Goal: Task Accomplishment & Management: Use online tool/utility

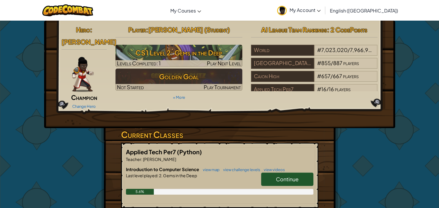
click at [294, 173] on link "Continue" at bounding box center [287, 178] width 52 height 13
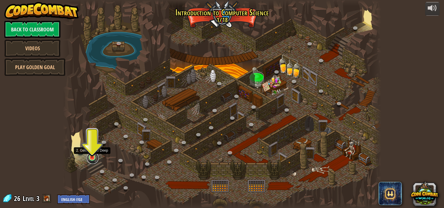
click at [92, 158] on link at bounding box center [93, 158] width 12 height 12
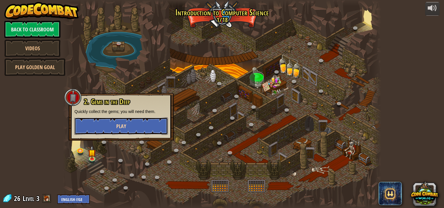
click at [123, 124] on span "Play" at bounding box center [121, 125] width 10 height 7
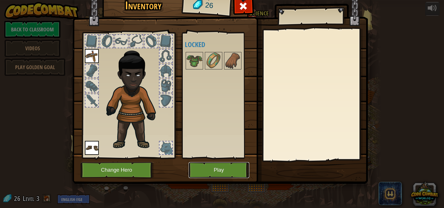
click at [201, 168] on button "Play" at bounding box center [218, 170] width 61 height 16
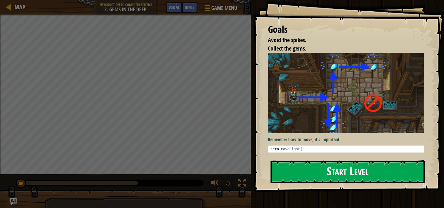
click at [315, 175] on button "Start Level" at bounding box center [347, 171] width 154 height 23
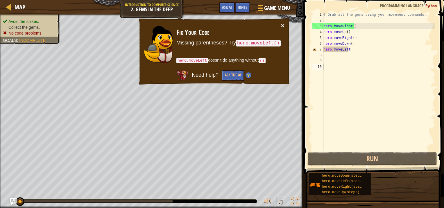
click at [282, 24] on button "×" at bounding box center [282, 25] width 3 height 6
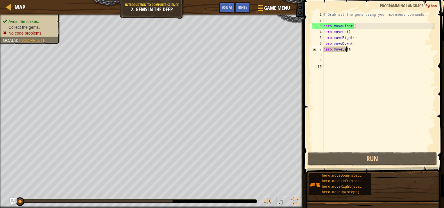
click at [346, 50] on div "# Grab all the gems using your movement commands. hero . moveRight ( ) hero . m…" at bounding box center [378, 87] width 113 height 151
click at [354, 50] on div "# Grab all the gems using your movement commands. hero . moveRight ( ) hero . m…" at bounding box center [378, 87] width 113 height 151
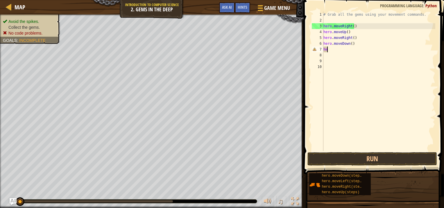
type textarea "h"
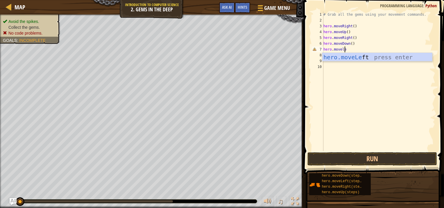
scroll to position [3, 1]
type textarea "hero.moveleft"
click at [359, 55] on div "hero.moveLeft press enter" at bounding box center [377, 66] width 110 height 26
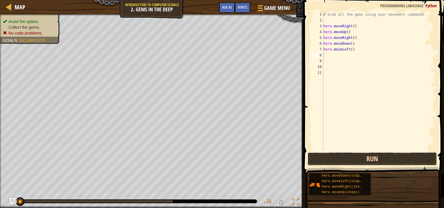
click at [337, 162] on button "Run" at bounding box center [371, 158] width 129 height 13
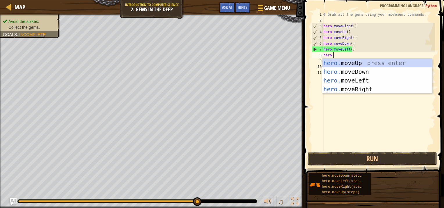
type textarea "hero."
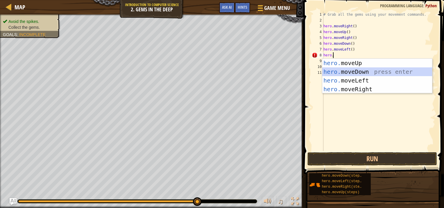
click at [334, 72] on div "hero. moveUp press enter hero. moveDown press enter hero. moveLeft press enter …" at bounding box center [377, 85] width 110 height 52
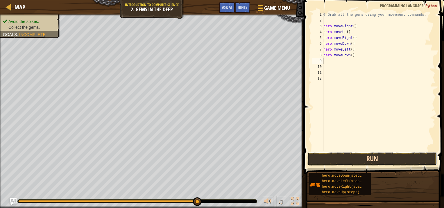
click at [330, 155] on button "Run" at bounding box center [371, 158] width 129 height 13
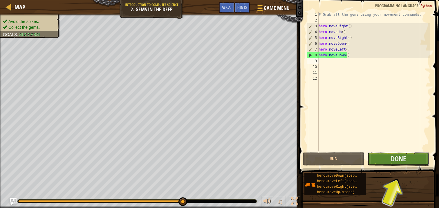
click at [412, 156] on button "Done" at bounding box center [398, 158] width 62 height 13
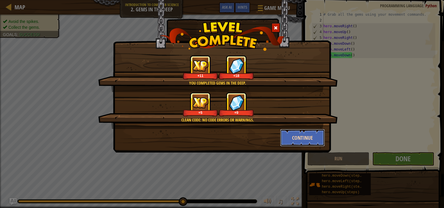
drag, startPoint x: 306, startPoint y: 134, endPoint x: 282, endPoint y: 139, distance: 24.6
click at [282, 139] on button "Continue" at bounding box center [302, 137] width 45 height 17
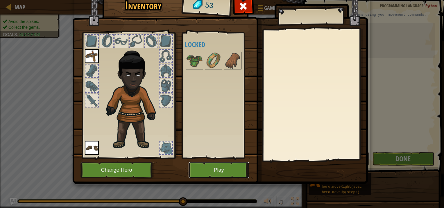
click at [230, 166] on button "Play" at bounding box center [218, 170] width 61 height 16
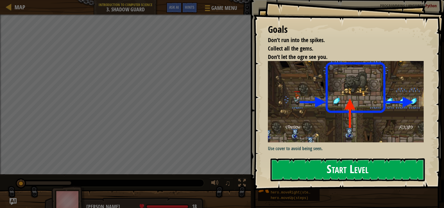
click at [303, 166] on button "Start Level" at bounding box center [347, 169] width 154 height 23
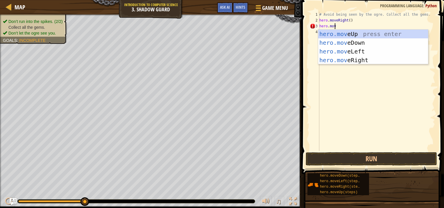
scroll to position [3, 1]
type textarea "hero.move"
click at [358, 35] on div "hero.move Up press enter hero.move Down press enter hero.move Left press enter …" at bounding box center [373, 56] width 110 height 52
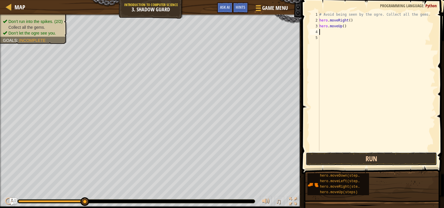
click at [347, 157] on button "Run" at bounding box center [370, 158] width 131 height 13
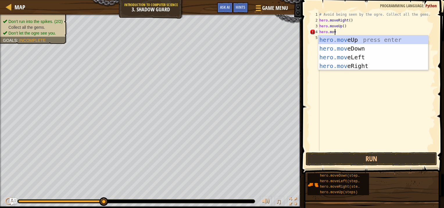
scroll to position [3, 1]
type textarea "hero.move"
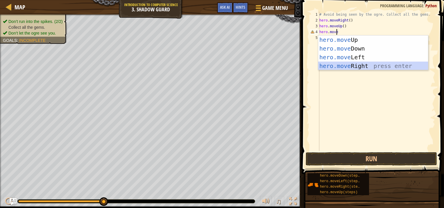
click at [348, 68] on div "hero.move Up press enter hero.move Down press enter hero.move Left press enter …" at bounding box center [373, 61] width 110 height 52
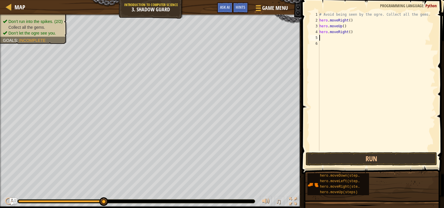
scroll to position [3, 0]
click at [344, 158] on button "Run" at bounding box center [370, 158] width 131 height 13
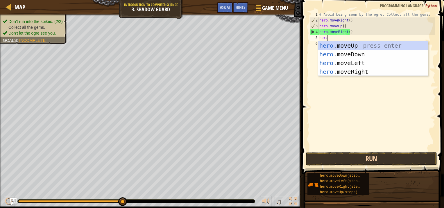
type textarea "hero."
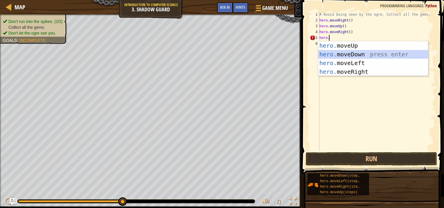
click at [382, 50] on div "hero. moveUp press enter hero. moveDown press enter hero. moveLeft press enter …" at bounding box center [373, 67] width 110 height 52
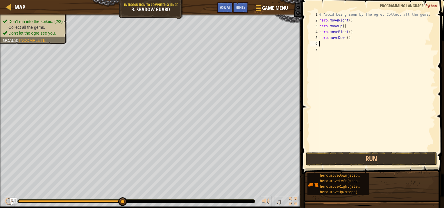
scroll to position [3, 0]
click at [350, 160] on button "Run" at bounding box center [370, 158] width 131 height 13
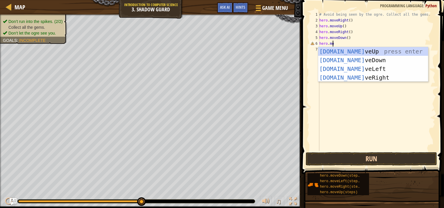
scroll to position [3, 1]
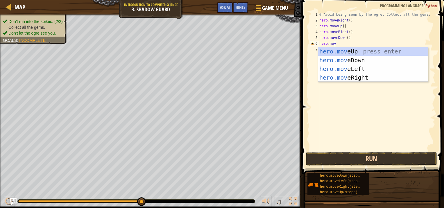
type textarea "hero.move"
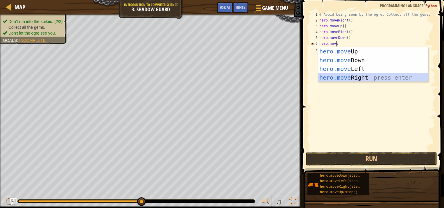
click at [340, 80] on div "hero.move Up press enter hero.move Down press enter hero.move Left press enter …" at bounding box center [373, 73] width 110 height 52
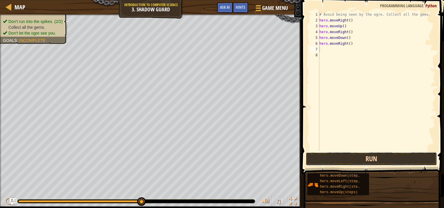
click at [333, 156] on button "Run" at bounding box center [370, 158] width 131 height 13
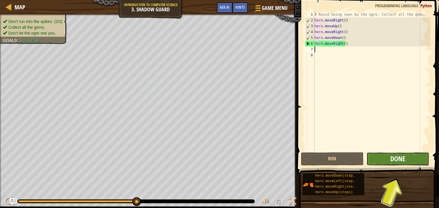
click at [405, 156] on span "Done" at bounding box center [397, 158] width 15 height 9
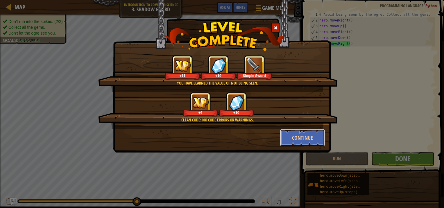
click at [294, 138] on button "Continue" at bounding box center [302, 137] width 45 height 17
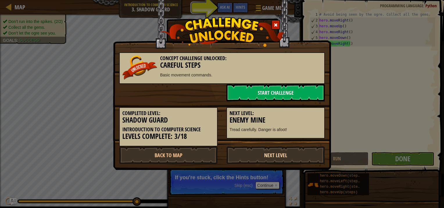
click at [258, 156] on link "Next Level" at bounding box center [275, 154] width 98 height 17
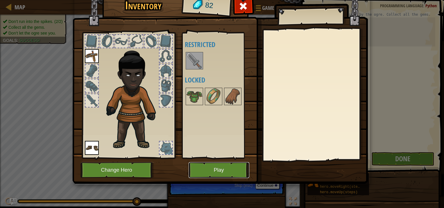
click at [222, 167] on button "Play" at bounding box center [218, 170] width 61 height 16
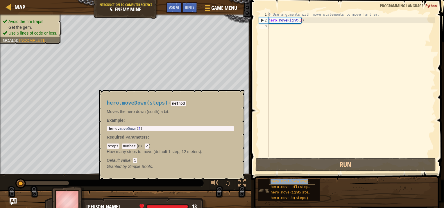
drag, startPoint x: 295, startPoint y: 191, endPoint x: 274, endPoint y: 184, distance: 22.1
click at [274, 184] on div "hero.moveDown(steps)" at bounding box center [292, 182] width 46 height 6
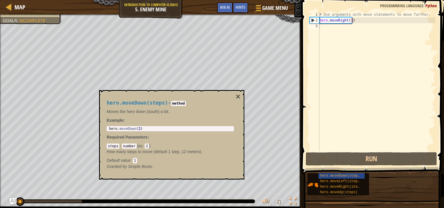
drag, startPoint x: 392, startPoint y: 192, endPoint x: 241, endPoint y: 95, distance: 179.6
click at [241, 95] on div "hero.moveDown(steps) - method Moves the hero down (south) a bit. Example : 1 he…" at bounding box center [171, 134] width 145 height 89
click at [235, 96] on div "hero.moveDown(steps) - method Moves the hero down (south) a bit. Example : 1 he…" at bounding box center [169, 135] width 135 height 80
click at [238, 96] on button "×" at bounding box center [237, 97] width 5 height 8
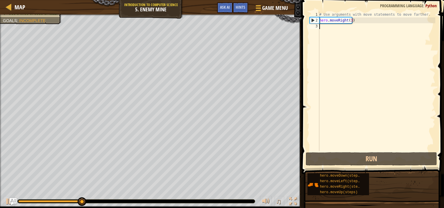
click at [322, 29] on div "# Use arguments with move statements to move farther. hero . moveRight ( 3 )" at bounding box center [376, 87] width 117 height 151
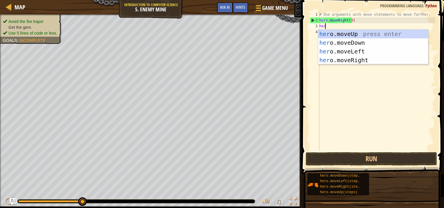
type textarea "hero"
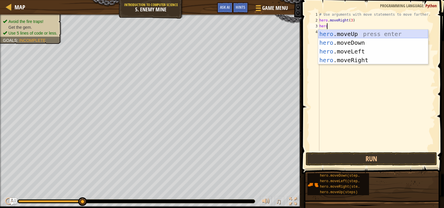
click at [336, 30] on div "hero .moveUp press enter hero .moveDown press enter hero .moveLeft press enter …" at bounding box center [373, 56] width 110 height 52
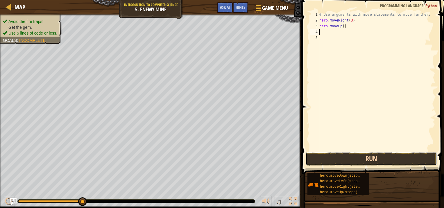
click at [326, 156] on button "Run" at bounding box center [370, 158] width 131 height 13
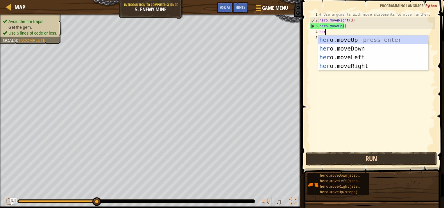
type textarea "hero"
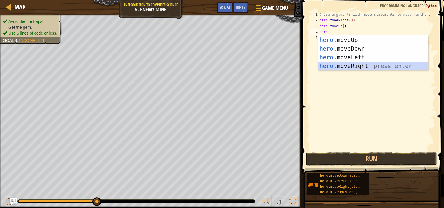
click at [344, 64] on div "hero .moveUp press enter hero .moveDown press enter hero .moveLeft press enter …" at bounding box center [373, 61] width 110 height 52
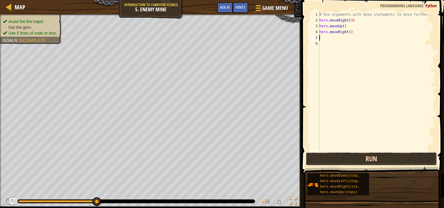
click at [340, 160] on button "Run" at bounding box center [370, 158] width 131 height 13
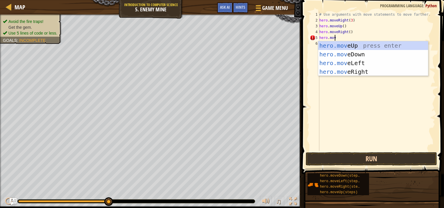
scroll to position [3, 1]
type textarea "hero.move"
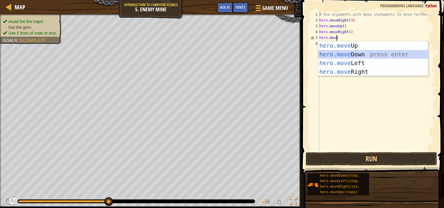
click at [373, 55] on div "hero.move Up press enter hero.move Down press enter hero.move Left press enter …" at bounding box center [373, 67] width 110 height 52
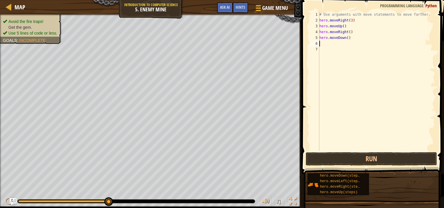
click at [349, 42] on div "# Use arguments with move statements to move farther. hero . moveRight ( 3 ) he…" at bounding box center [376, 87] width 117 height 151
click at [346, 36] on div "# Use arguments with move statements to move farther. hero . moveRight ( 3 ) he…" at bounding box center [376, 87] width 117 height 151
type textarea "hero.moveDown(3)"
click at [355, 95] on div "# Use arguments with move statements to move farther. hero . moveRight ( 3 ) he…" at bounding box center [376, 87] width 117 height 151
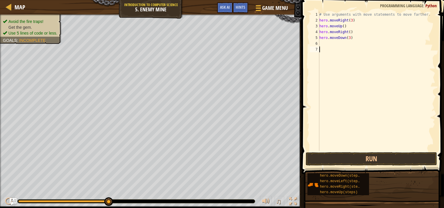
scroll to position [3, 0]
click at [342, 156] on button "Run" at bounding box center [370, 158] width 131 height 13
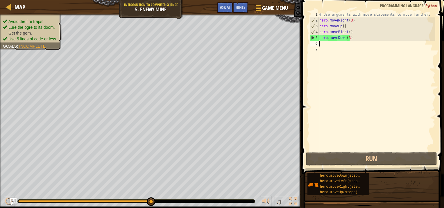
click at [324, 41] on div "# Use arguments with move statements to move farther. hero . moveRight ( 3 ) he…" at bounding box center [376, 87] width 117 height 151
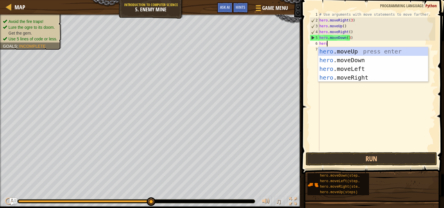
type textarea "hero."
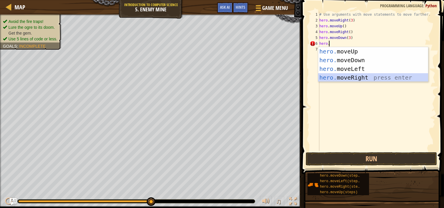
click at [329, 79] on div "hero. moveUp press enter hero. moveDown press enter hero. moveLeft press enter …" at bounding box center [373, 73] width 110 height 52
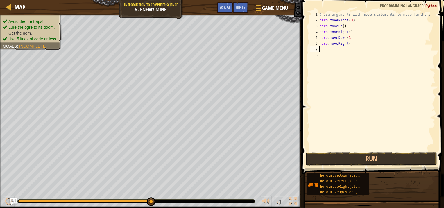
scroll to position [3, 0]
click at [319, 159] on button "Run" at bounding box center [370, 158] width 131 height 13
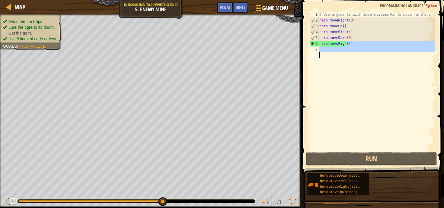
drag, startPoint x: 347, startPoint y: 43, endPoint x: 350, endPoint y: 50, distance: 7.9
click at [350, 50] on div "# Use arguments with move statements to move farther. hero . moveRight ( 3 ) he…" at bounding box center [376, 87] width 117 height 151
type textarea "hero.moveRight()"
click at [350, 50] on div "# Use arguments with move statements to move farther. hero . moveRight ( 3 ) he…" at bounding box center [376, 81] width 117 height 139
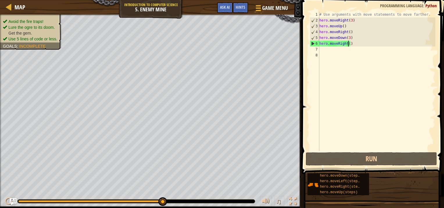
click at [348, 44] on div "# Use arguments with move statements to move farther. hero . moveRight ( 3 ) he…" at bounding box center [376, 87] width 117 height 151
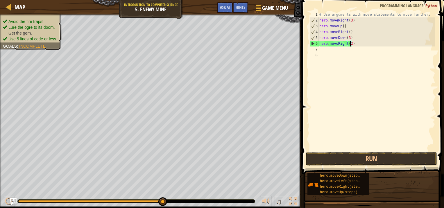
scroll to position [3, 2]
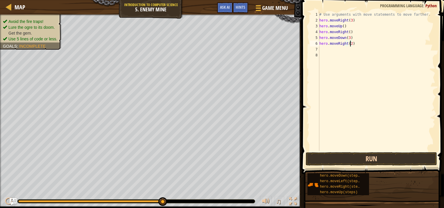
type textarea "hero.moveRight(2)"
click at [284, 85] on div "Map Introduction to Computer Science 5. Enemy Mine Game Menu Done Hints Ask AI …" at bounding box center [222, 104] width 444 height 208
click at [327, 156] on button "Run" at bounding box center [370, 158] width 131 height 13
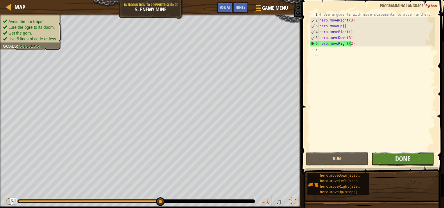
click at [376, 156] on button "Done" at bounding box center [402, 158] width 63 height 13
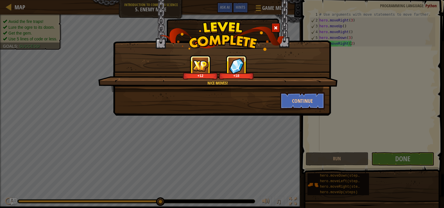
drag, startPoint x: 292, startPoint y: 107, endPoint x: 277, endPoint y: 101, distance: 15.9
click at [277, 101] on div "Continue" at bounding box center [302, 100] width 54 height 17
click at [293, 102] on button "Continue" at bounding box center [302, 100] width 45 height 17
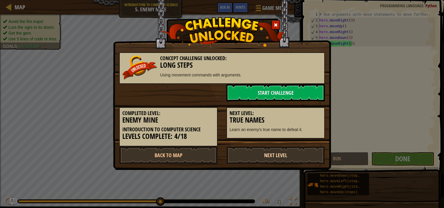
click at [288, 159] on link "Next Level" at bounding box center [275, 154] width 98 height 17
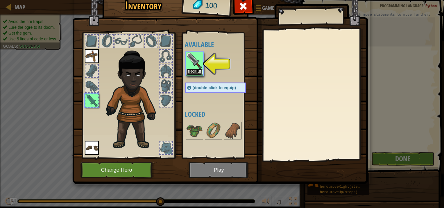
click at [191, 71] on button "Equip" at bounding box center [194, 72] width 16 height 6
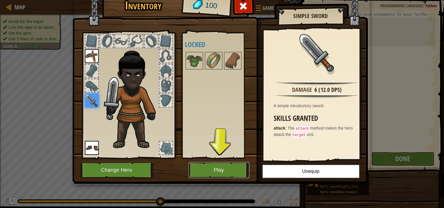
click at [203, 172] on button "Play" at bounding box center [218, 170] width 61 height 16
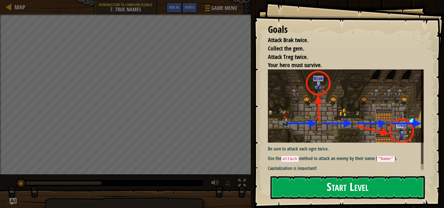
click at [289, 182] on button "Start Level" at bounding box center [347, 187] width 154 height 23
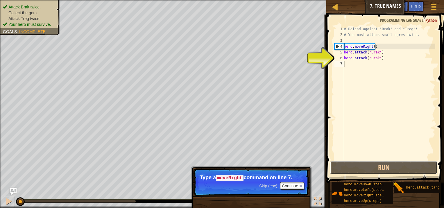
drag, startPoint x: 386, startPoint y: 162, endPoint x: 383, endPoint y: 156, distance: 7.0
click at [383, 157] on div "1 2 3 4 5 6 7 # Defend against "Brak" and "Treg"! # You must attack small ogres…" at bounding box center [383, 109] width 119 height 185
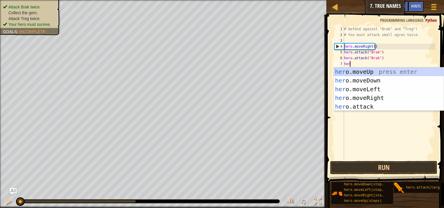
type textarea "hero"
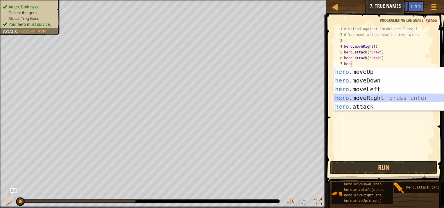
click at [372, 99] on div "hero .moveUp press enter hero .moveDown press enter hero .moveLeft press enter …" at bounding box center [389, 97] width 110 height 61
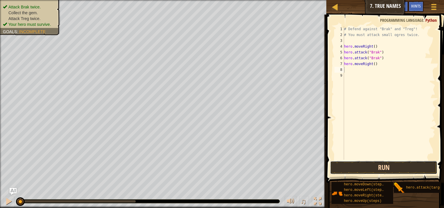
click at [349, 170] on button "Run" at bounding box center [383, 167] width 107 height 13
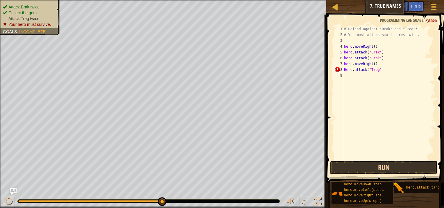
scroll to position [3, 2]
type textarea "Hero.attack("Treg")"
click at [354, 164] on button "Run" at bounding box center [383, 167] width 107 height 13
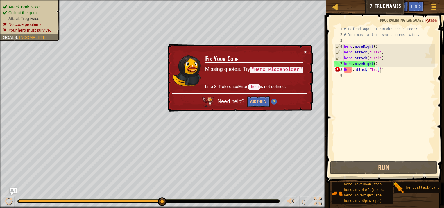
click at [307, 49] on button "×" at bounding box center [304, 52] width 3 height 6
click at [353, 73] on div "# Defend against "Brak" and "Treg"! # You must attack small ogres twice. hero .…" at bounding box center [389, 98] width 92 height 145
click at [344, 71] on div "# Defend against "Brak" and "Treg"! # You must attack small ogres twice. hero .…" at bounding box center [389, 98] width 92 height 145
type textarea "Hero.attack("Treg")"
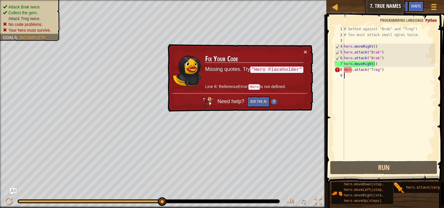
click at [349, 73] on div "# Defend against "Brak" and "Treg"! # You must attack small ogres twice. hero .…" at bounding box center [389, 98] width 92 height 145
click at [349, 69] on div "# Defend against "Brak" and "Treg"! # You must attack small ogres twice. hero .…" at bounding box center [389, 98] width 92 height 145
click at [362, 70] on div "# Defend against "Brak" and "Treg"! # You must attack small ogres twice. hero .…" at bounding box center [389, 98] width 92 height 145
click at [378, 70] on div "# Defend against "Brak" and "Treg"! # You must attack small ogres twice. hero .…" at bounding box center [389, 98] width 92 height 145
click at [384, 71] on div "# Defend against "Brak" and "Treg"! # You must attack small ogres twice. hero .…" at bounding box center [389, 98] width 92 height 145
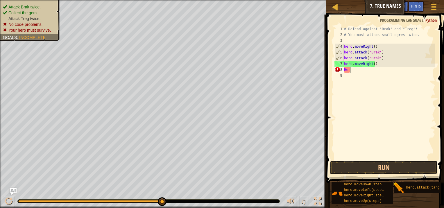
type textarea "H"
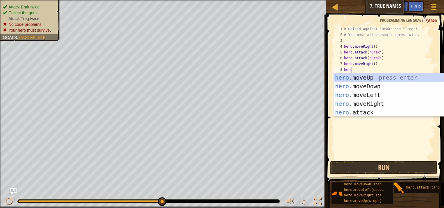
scroll to position [3, 0]
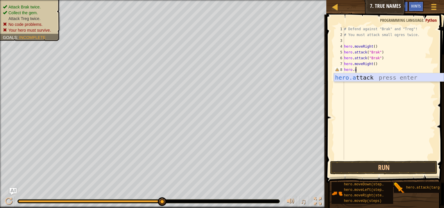
click at [377, 80] on div "hero.a ttack press enter" at bounding box center [389, 86] width 110 height 26
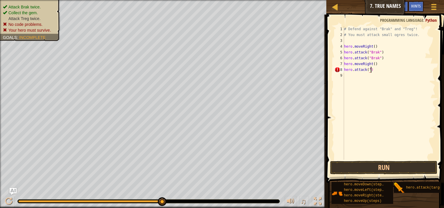
click at [381, 71] on div "# Defend against "Brak" and "Treg"! # You must attack small ogres twice. hero .…" at bounding box center [389, 98] width 92 height 145
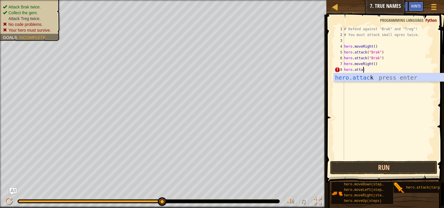
scroll to position [3, 1]
click at [383, 78] on div "hero.attack press enter" at bounding box center [389, 86] width 110 height 26
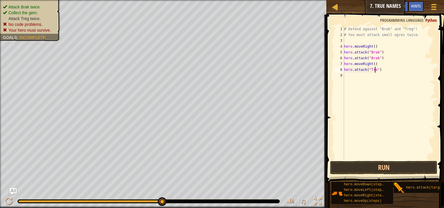
scroll to position [3, 2]
type textarea "hero.attack("Treg")"
click at [351, 170] on button "Run" at bounding box center [383, 167] width 107 height 13
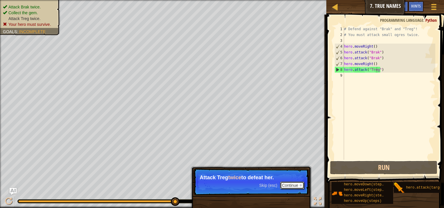
click at [289, 185] on button "Continue" at bounding box center [292, 185] width 24 height 8
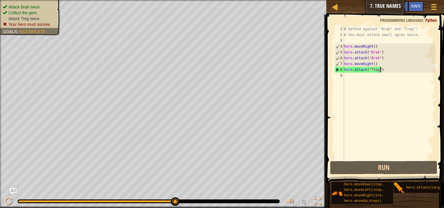
click at [380, 70] on div "# Defend against "Brak" and "Treg"! # You must attack small ogres twice. hero .…" at bounding box center [389, 98] width 92 height 145
click at [360, 73] on div "# Defend against "Brak" and "Treg"! # You must attack small ogres twice. hero .…" at bounding box center [389, 98] width 92 height 145
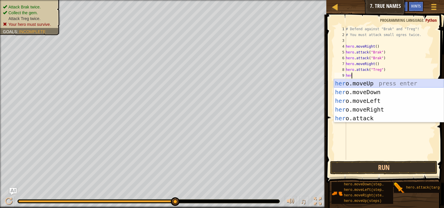
scroll to position [3, 0]
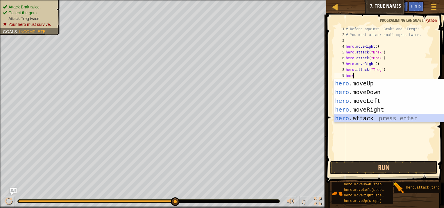
click at [352, 118] on div "hero .moveUp press enter hero .moveDown press enter hero .moveLeft press enter …" at bounding box center [389, 109] width 110 height 61
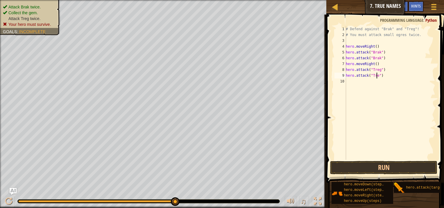
scroll to position [3, 2]
type textarea "hero.attack("Treg")"
click at [361, 167] on button "Run" at bounding box center [383, 167] width 107 height 13
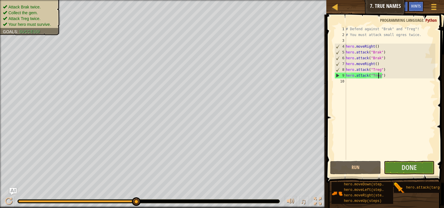
click at [360, 86] on div "# Defend against "Brak" and "Treg"! # You must attack small ogres twice. hero .…" at bounding box center [389, 98] width 91 height 145
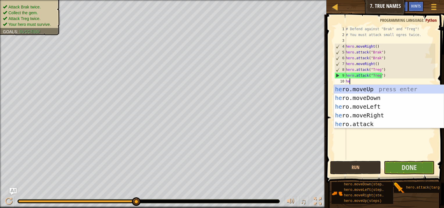
type textarea "her"
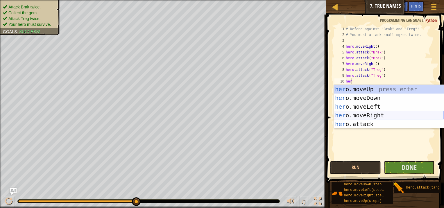
click at [365, 115] on div "her o.moveUp press enter her o.moveDown press enter her o.moveLeft press enter …" at bounding box center [389, 115] width 110 height 61
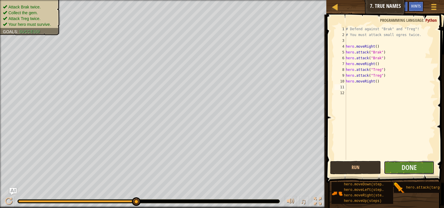
click at [401, 173] on button "Done" at bounding box center [408, 167] width 51 height 13
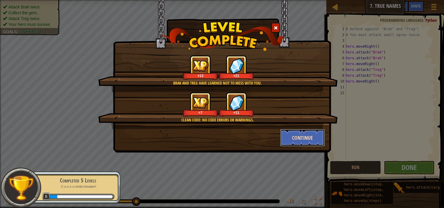
click at [304, 142] on button "Continue" at bounding box center [302, 137] width 45 height 17
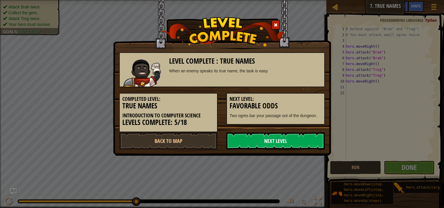
click at [300, 136] on link "Next Level" at bounding box center [275, 140] width 98 height 17
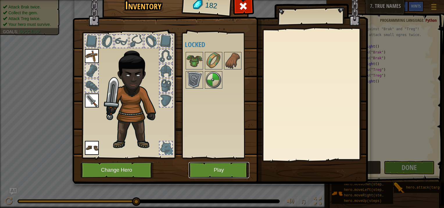
click at [230, 168] on button "Play" at bounding box center [218, 170] width 61 height 16
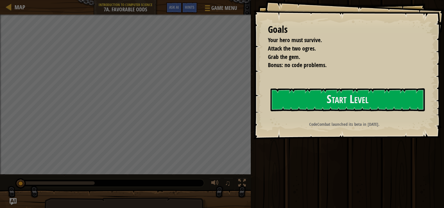
drag, startPoint x: 296, startPoint y: 99, endPoint x: 289, endPoint y: 86, distance: 14.7
click at [294, 95] on button "Start Level" at bounding box center [347, 99] width 154 height 23
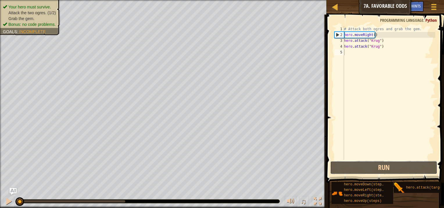
drag, startPoint x: 370, startPoint y: 168, endPoint x: 370, endPoint y: 77, distance: 90.3
click at [370, 77] on div "1 2 3 4 5 # Attack both ogres and grab the gem. hero . moveRight ( ) hero . att…" at bounding box center [383, 109] width 119 height 185
click at [371, 33] on div "# Attack both ogres and grab the gem. hero . moveRight ( ) hero . attack ( "[PE…" at bounding box center [389, 98] width 92 height 145
click at [374, 35] on div "# Attack both ogres and grab the gem. hero . moveRight ( ) hero . attack ( "[PE…" at bounding box center [389, 98] width 92 height 145
click at [373, 34] on div "# Attack both ogres and grab the gem. hero . moveRight ( ) hero . attack ( "[PE…" at bounding box center [389, 98] width 92 height 145
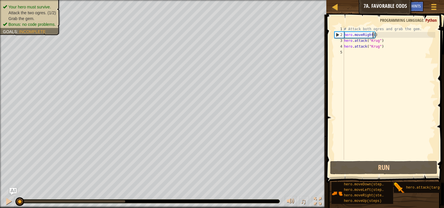
scroll to position [3, 2]
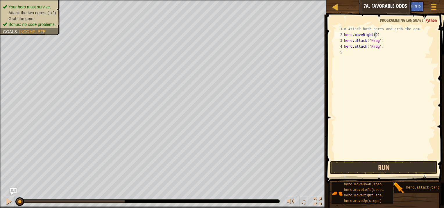
type textarea "hero.moveRight(2)"
click at [358, 168] on button "Run" at bounding box center [383, 167] width 107 height 13
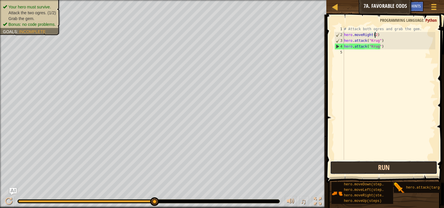
click at [358, 168] on button "Run" at bounding box center [383, 167] width 107 height 13
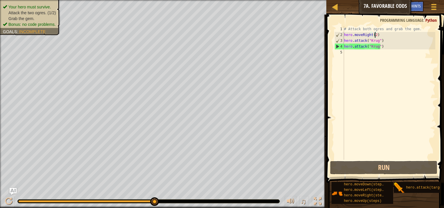
click at [358, 55] on div "# Attack both ogres and grab the gem. hero . moveRight ( 2 ) hero . attack ( "[…" at bounding box center [389, 98] width 92 height 145
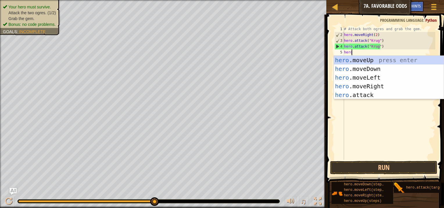
scroll to position [3, 0]
type textarea "hero."
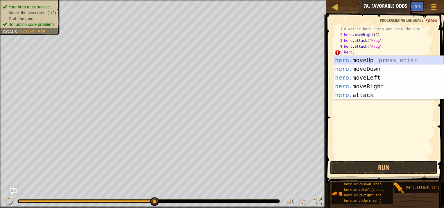
click at [357, 62] on div "hero. moveUp press enter hero. moveDown press enter hero. moveLeft press enter …" at bounding box center [389, 86] width 110 height 61
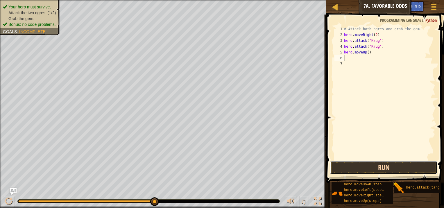
click at [360, 171] on button "Run" at bounding box center [383, 167] width 107 height 13
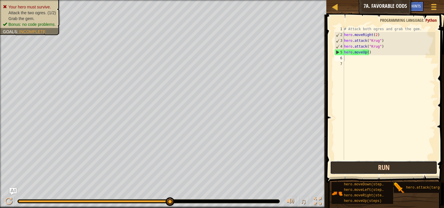
click at [360, 171] on button "Run" at bounding box center [383, 167] width 107 height 13
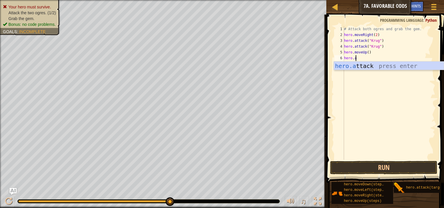
scroll to position [3, 1]
click at [357, 65] on div "[DOMAIN_NAME] tack press enter" at bounding box center [389, 75] width 110 height 26
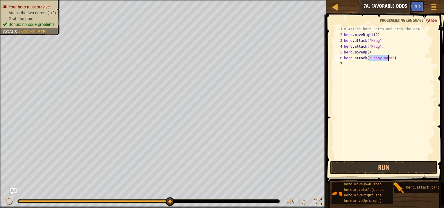
click at [375, 56] on div "# Attack both ogres and grab the gem. hero . moveRight ( 2 ) hero . attack ( "[…" at bounding box center [389, 93] width 92 height 134
click at [389, 59] on div "# Attack both ogres and grab the gem. hero . moveRight ( 2 ) hero . attack ( "[…" at bounding box center [389, 98] width 92 height 145
type textarea "hero.attack("Krug")"
click at [360, 64] on div "# Attack both ogres and grab the gem. hero . moveRight ( 2 ) hero . attack ( "[…" at bounding box center [389, 98] width 92 height 145
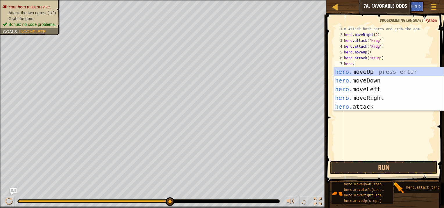
scroll to position [3, 0]
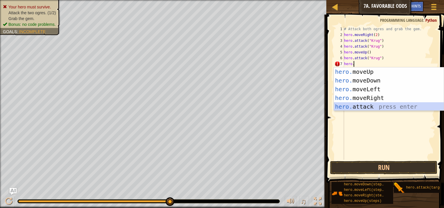
click at [347, 104] on div "hero. moveUp press enter hero. moveDown press enter hero. moveLeft press enter …" at bounding box center [389, 97] width 110 height 61
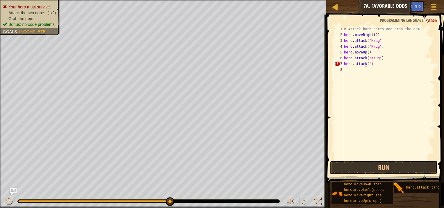
click at [376, 62] on div "# Attack both ogres and grab the gem. hero . moveRight ( 2 ) hero . attack ( "[…" at bounding box center [389, 98] width 92 height 145
type textarea "h"
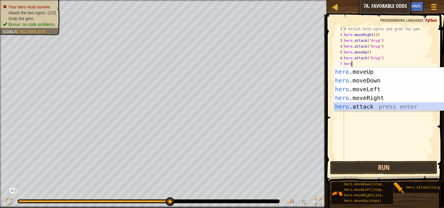
click at [352, 109] on div "hero .moveUp press enter hero .moveDown press enter hero .moveLeft press enter …" at bounding box center [389, 97] width 110 height 61
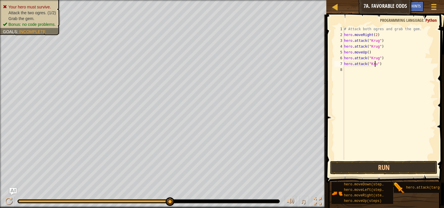
scroll to position [3, 2]
type textarea "hero.attack("Krug")"
click at [355, 110] on div "# Attack both ogres and grab the gem. hero . moveRight ( 2 ) hero . attack ( "[…" at bounding box center [389, 98] width 92 height 145
click at [356, 171] on button "Run" at bounding box center [383, 167] width 107 height 13
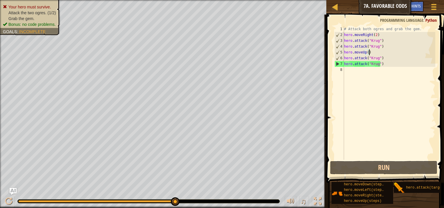
click at [370, 52] on div "# Attack both ogres and grab the gem. hero . moveRight ( 2 ) hero . attack ( "[…" at bounding box center [389, 98] width 92 height 145
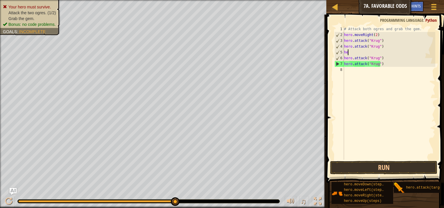
type textarea "h"
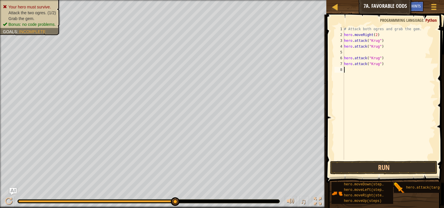
click at [347, 71] on div "# Attack both ogres and grab the gem. hero . moveRight ( 2 ) hero . attack ( "[…" at bounding box center [389, 98] width 92 height 145
click at [347, 55] on div "# Attack both ogres and grab the gem. hero . moveRight ( 2 ) hero . attack ( "[…" at bounding box center [389, 98] width 92 height 145
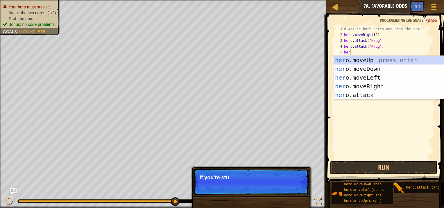
type textarea "hero"
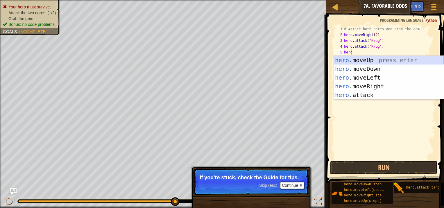
click at [364, 62] on div "hero .moveUp press enter hero .moveDown press enter hero .moveLeft press enter …" at bounding box center [389, 86] width 110 height 61
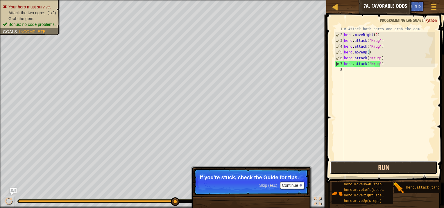
click at [356, 168] on button "Run" at bounding box center [383, 167] width 107 height 13
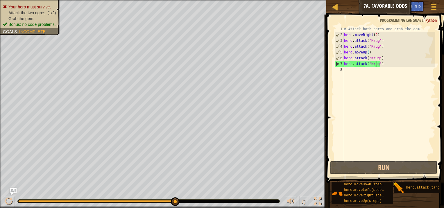
click at [377, 65] on div "# Attack both ogres and grab the gem. hero . moveRight ( 2 ) hero . attack ( "[…" at bounding box center [389, 98] width 92 height 145
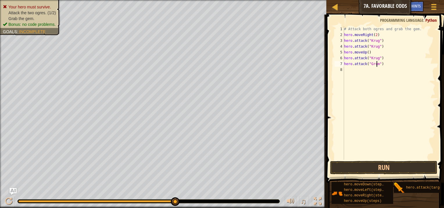
scroll to position [3, 3]
click at [375, 57] on div "# Attack both ogres and grab the gem. hero . moveRight ( 2 ) hero . attack ( "[…" at bounding box center [389, 98] width 92 height 145
click at [375, 58] on div "# Attack both ogres and grab the gem. hero . moveRight ( 2 ) hero . attack ( "[…" at bounding box center [389, 98] width 92 height 145
click at [376, 60] on div "# Attack both ogres and grab the gem. hero . moveRight ( 2 ) hero . attack ( "[…" at bounding box center [389, 98] width 92 height 145
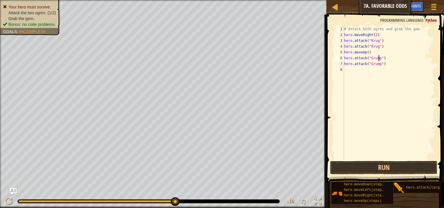
scroll to position [3, 3]
type textarea "hero.attack("Grump")"
click at [337, 165] on button "Run" at bounding box center [383, 167] width 107 height 13
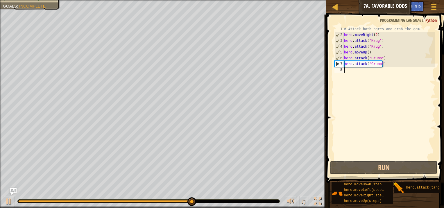
click at [352, 74] on div "# Attack both ogres and grab the gem. hero . moveRight ( 2 ) hero . attack ( "[…" at bounding box center [389, 98] width 92 height 145
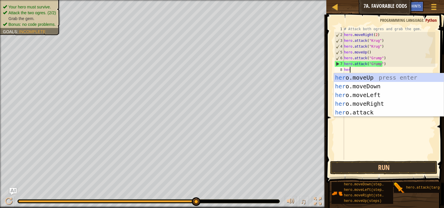
type textarea "hero"
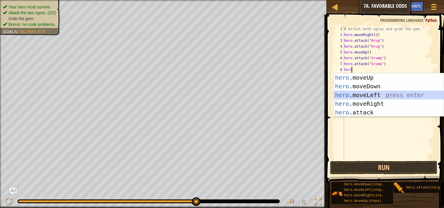
click at [357, 94] on div "hero .moveUp press enter hero .moveDown press enter hero .moveLeft press enter …" at bounding box center [389, 103] width 110 height 61
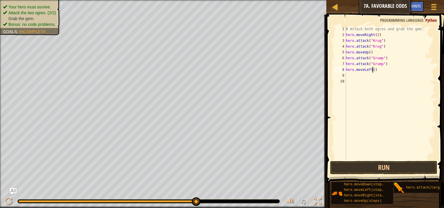
click at [372, 69] on div "# Attack both ogres and grab the gem. hero . moveRight ( 2 ) hero . attack ( "[…" at bounding box center [389, 98] width 91 height 145
type textarea "hero.moveLeft(2)"
click at [382, 169] on button "Run" at bounding box center [383, 167] width 107 height 13
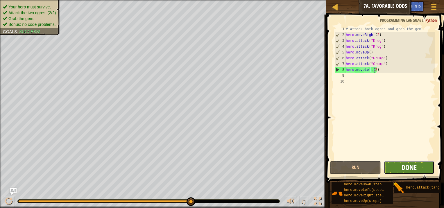
click at [410, 168] on span "Done" at bounding box center [408, 167] width 15 height 9
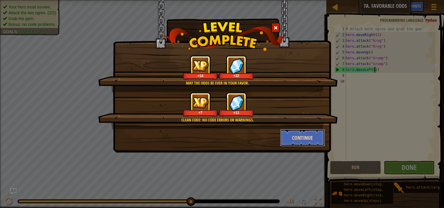
drag, startPoint x: 311, startPoint y: 139, endPoint x: 301, endPoint y: 131, distance: 12.4
click at [301, 131] on button "Continue" at bounding box center [302, 137] width 45 height 17
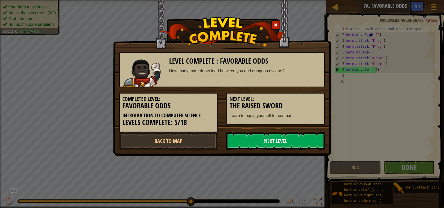
click at [302, 131] on div "Level Complete : Favorable Odds How many more doors lead between you and dungeo…" at bounding box center [222, 97] width 206 height 103
click at [294, 138] on link "Next Level" at bounding box center [275, 140] width 98 height 17
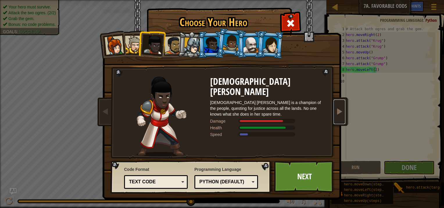
click at [340, 116] on link at bounding box center [339, 112] width 12 height 24
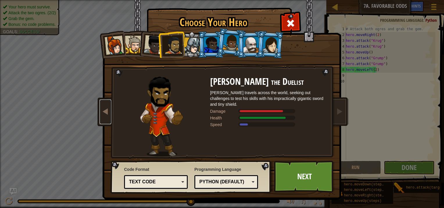
click at [102, 112] on span at bounding box center [105, 111] width 7 height 7
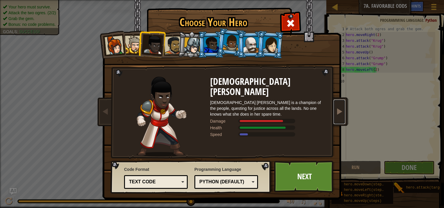
click at [338, 118] on link at bounding box center [339, 112] width 12 height 24
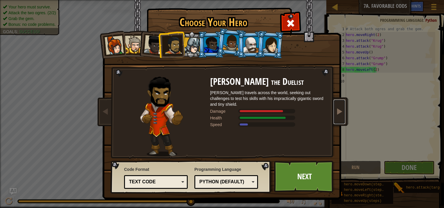
click at [338, 117] on link at bounding box center [339, 112] width 12 height 24
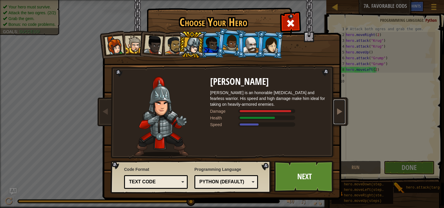
click at [337, 114] on span at bounding box center [339, 111] width 7 height 7
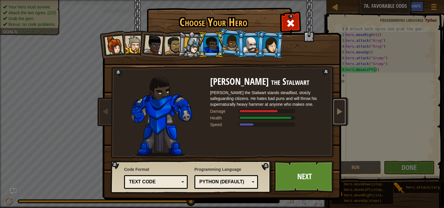
click at [336, 113] on span at bounding box center [339, 111] width 7 height 7
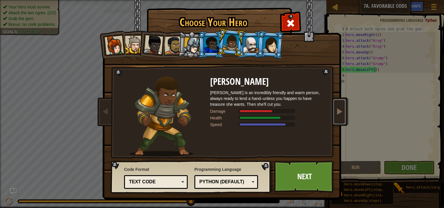
click at [336, 110] on span at bounding box center [339, 111] width 7 height 7
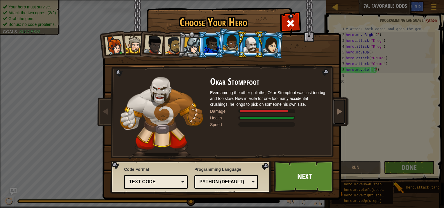
click at [336, 108] on span at bounding box center [339, 111] width 7 height 7
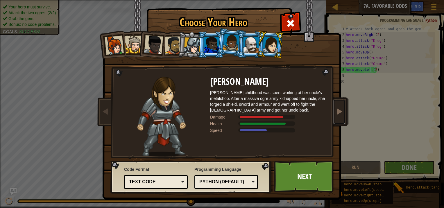
click at [336, 108] on span at bounding box center [339, 111] width 7 height 7
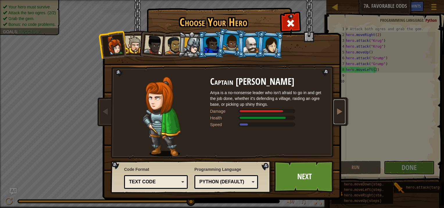
click at [333, 105] on link at bounding box center [339, 112] width 12 height 24
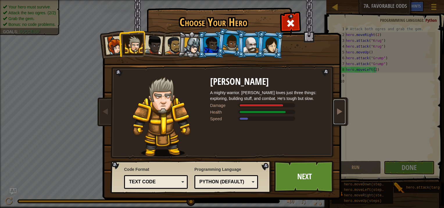
click at [333, 103] on link at bounding box center [339, 112] width 12 height 24
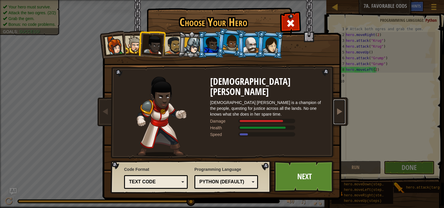
click at [333, 101] on link at bounding box center [339, 112] width 12 height 24
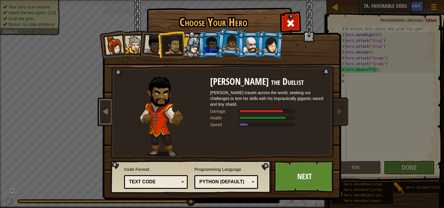
click at [107, 114] on link at bounding box center [106, 112] width 12 height 24
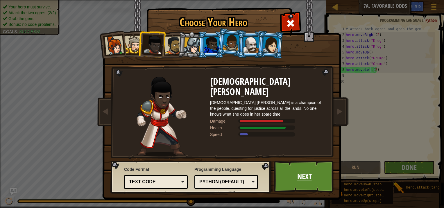
click at [283, 171] on link "Next" at bounding box center [304, 177] width 61 height 32
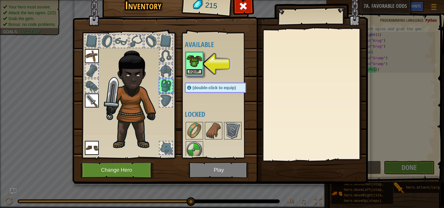
click at [197, 73] on button "Equip" at bounding box center [194, 72] width 16 height 6
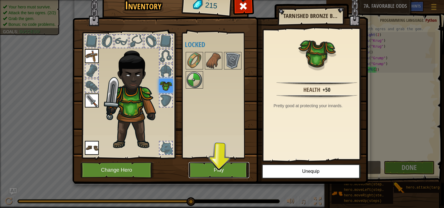
click at [218, 169] on button "Play" at bounding box center [218, 170] width 61 height 16
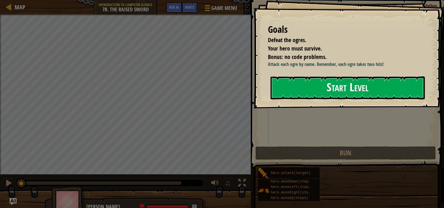
click at [300, 84] on button "Start Level" at bounding box center [347, 87] width 154 height 23
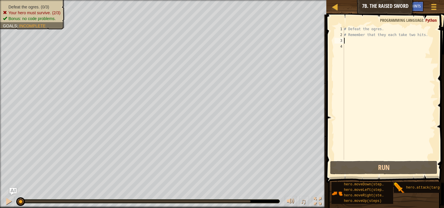
click at [354, 42] on div "# Defeat the ogres. # Remember that they each take two hits." at bounding box center [389, 98] width 92 height 145
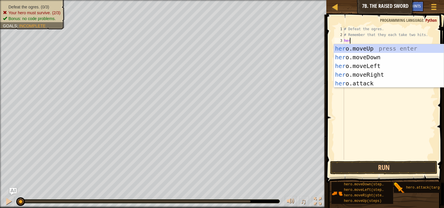
type textarea "hero"
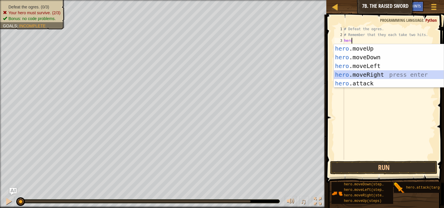
click at [358, 74] on div "hero .moveUp press enter hero .moveDown press enter hero .moveLeft press enter …" at bounding box center [389, 74] width 110 height 61
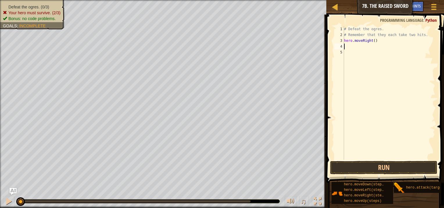
click at [362, 45] on div "# Defeat the ogres. # Remember that they each take two hits. hero . moveRight (…" at bounding box center [389, 98] width 92 height 145
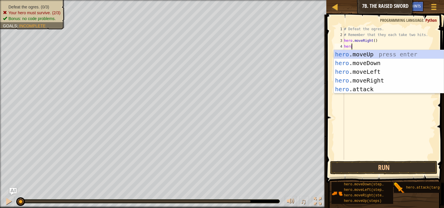
scroll to position [3, 0]
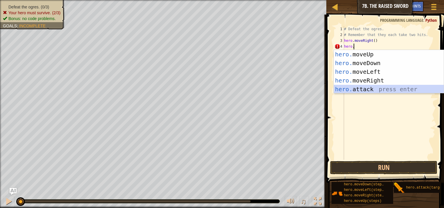
click at [354, 91] on div "hero. moveUp press enter hero. moveDown press enter hero. moveLeft press enter …" at bounding box center [389, 80] width 110 height 61
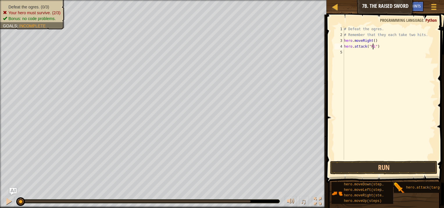
type textarea "hero.attack("Rig")"
click at [365, 56] on div "# Defeat the ogres. # Remember that they each take two hits. hero . moveRight (…" at bounding box center [389, 98] width 92 height 145
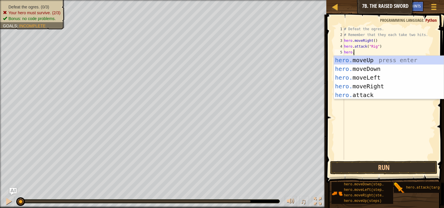
scroll to position [3, 0]
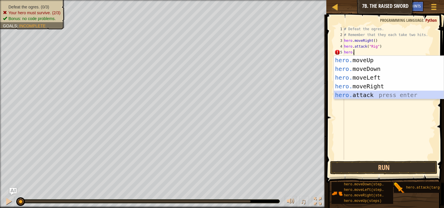
click at [354, 93] on div "hero. moveUp press enter hero. moveDown press enter hero. moveLeft press enter …" at bounding box center [389, 86] width 110 height 61
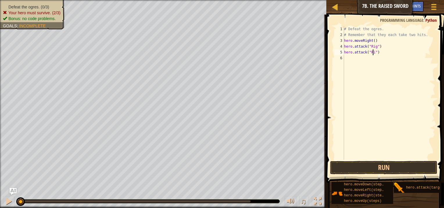
type textarea "hero.attack("Rig")"
click at [351, 59] on div "# Defeat the ogres. # Remember that they each take two hits. hero . moveRight (…" at bounding box center [389, 98] width 92 height 145
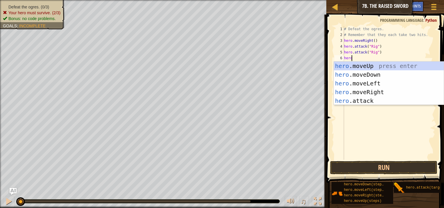
scroll to position [3, 0]
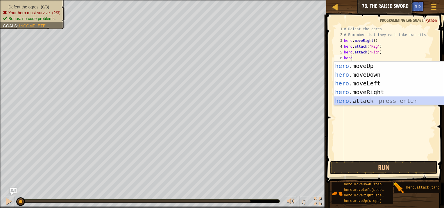
click at [359, 99] on div "hero .moveUp press enter hero .moveDown press enter hero .moveLeft press enter …" at bounding box center [389, 92] width 110 height 61
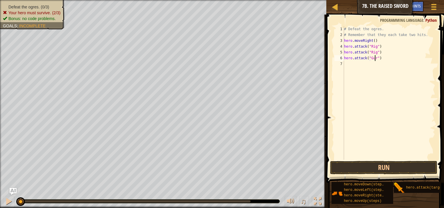
scroll to position [3, 2]
type textarea "hero.attack("Gurt")"
click at [357, 62] on div "# Defeat the ogres. # Remember that they each take two hits. hero . moveRight (…" at bounding box center [389, 98] width 92 height 145
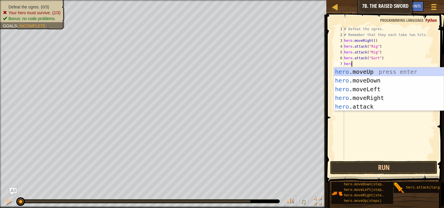
scroll to position [3, 0]
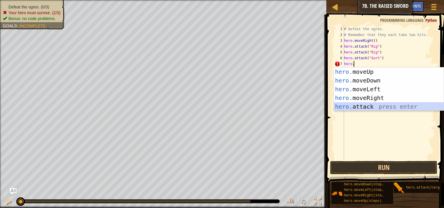
click at [365, 104] on div "hero. moveUp press enter hero. moveDown press enter hero. moveLeft press enter …" at bounding box center [389, 97] width 110 height 61
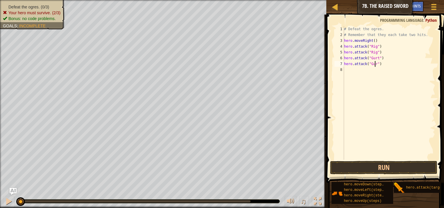
scroll to position [3, 2]
type textarea "hero.attack("Gurt")"
click at [351, 74] on div "# Defeat the ogres. # Remember that they each take two hits. hero . moveRight (…" at bounding box center [389, 98] width 92 height 145
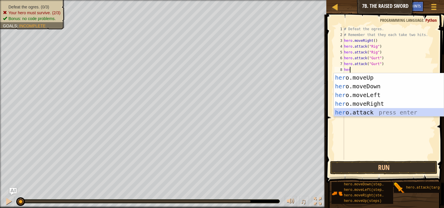
click at [359, 113] on div "her o.moveUp press enter her o.moveDown press enter her o.moveLeft press enter …" at bounding box center [389, 103] width 110 height 61
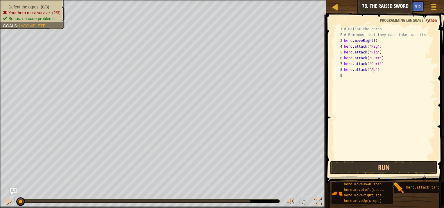
type textarea "hero.attack("Ack")"
click at [396, 74] on div "# Defeat the ogres. # Remember that they each take two hits. hero . moveRight (…" at bounding box center [389, 98] width 92 height 145
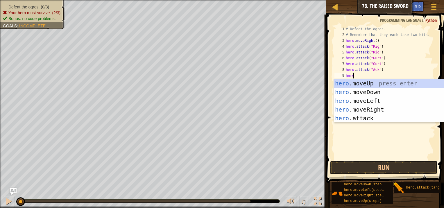
scroll to position [3, 0]
click at [356, 122] on div "hero .moveUp press enter hero .moveDown press enter hero .moveLeft press enter …" at bounding box center [389, 109] width 110 height 61
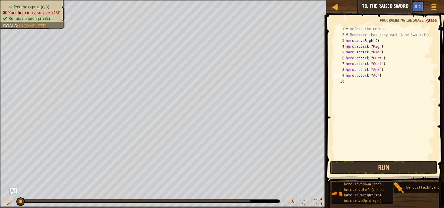
scroll to position [3, 2]
drag, startPoint x: 340, startPoint y: 167, endPoint x: 366, endPoint y: 80, distance: 90.2
click at [366, 80] on div "hero.attack("Ack") 1 2 3 4 5 6 7 8 9 10 # Defeat the ogres. # Remember that the…" at bounding box center [383, 109] width 119 height 185
click at [372, 40] on div "# Defeat the ogres. # Remember that they each take two hits. hero . moveRight (…" at bounding box center [389, 98] width 91 height 145
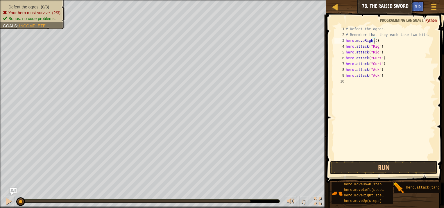
click at [375, 42] on div "# Defeat the ogres. # Remember that they each take two hits. hero . moveRight (…" at bounding box center [389, 98] width 91 height 145
click at [373, 58] on div "# Defeat the ogres. # Remember that they each take two hits. hero . moveRight (…" at bounding box center [389, 98] width 91 height 145
click at [395, 62] on div "# Defeat the ogres. # Remember that they each take two hits. hero . moveRight (…" at bounding box center [389, 98] width 91 height 145
click at [377, 42] on div "# Defeat the ogres. # Remember that they each take two hits. hero . moveRight (…" at bounding box center [389, 98] width 91 height 145
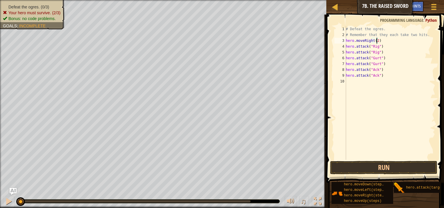
click at [388, 74] on div "# Defeat the ogres. # Remember that they each take two hits. hero . moveRight (…" at bounding box center [389, 98] width 91 height 145
click at [380, 46] on div "# Defeat the ogres. # Remember that they each take two hits. hero . moveRight (…" at bounding box center [389, 98] width 91 height 145
click at [373, 38] on div "# Defeat the ogres. # Remember that they each take two hits. hero . moveRight (…" at bounding box center [389, 98] width 91 height 145
click at [376, 41] on div "# Defeat the ogres. # Remember that they each take two hits. hero . moveRight (…" at bounding box center [389, 98] width 91 height 145
type textarea "hero.moveRight()"
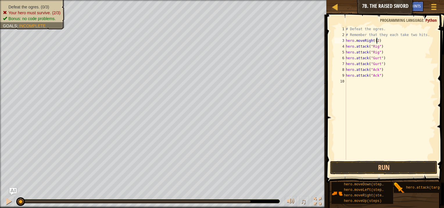
scroll to position [3, 2]
click at [383, 100] on div "# Defeat the ogres. # Remember that they each take two hits. hero . moveRight (…" at bounding box center [389, 98] width 91 height 145
click at [349, 171] on button "Run" at bounding box center [383, 167] width 107 height 13
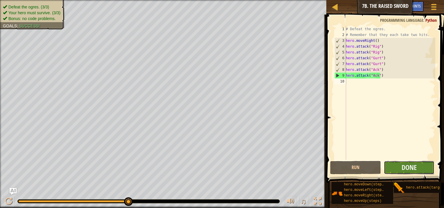
click at [391, 172] on button "Done" at bounding box center [408, 167] width 51 height 13
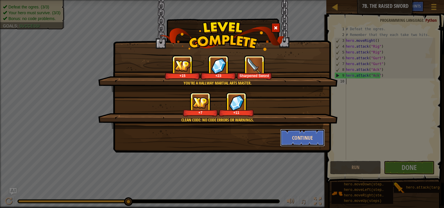
click at [308, 140] on button "Continue" at bounding box center [302, 137] width 45 height 17
